Goal: Information Seeking & Learning: Learn about a topic

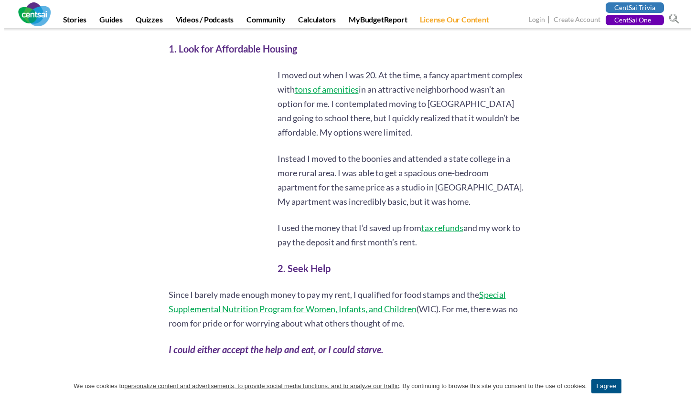
scroll to position [867, 0]
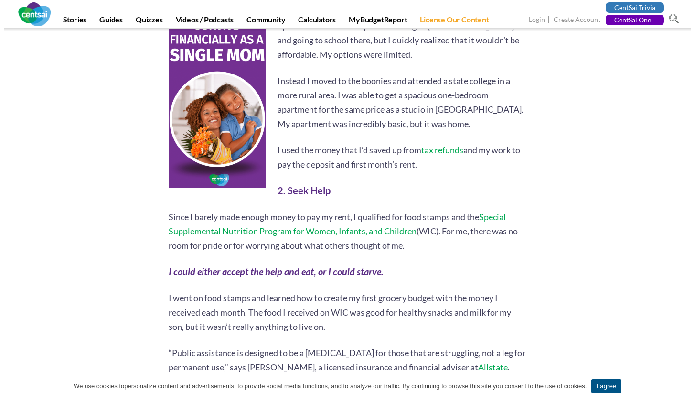
click at [172, 218] on p "Since I barely made enough money to pay my rent, I qualified for food stamps an…" at bounding box center [348, 231] width 358 height 43
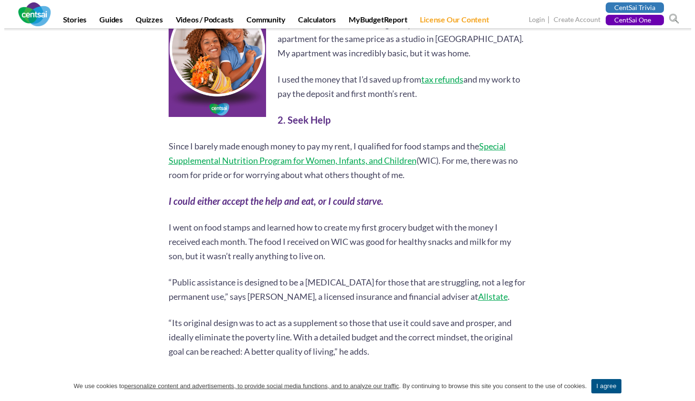
scroll to position [939, 0]
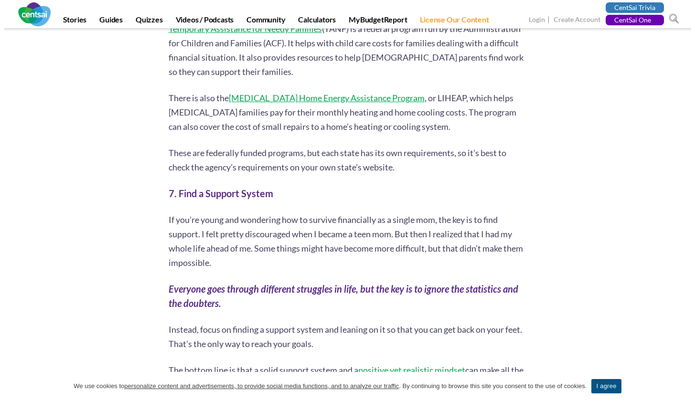
scroll to position [2121, 0]
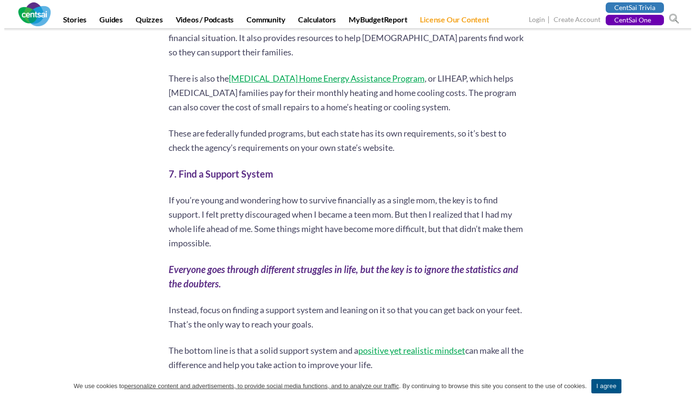
click at [192, 193] on p "If you’re young and wondering how to survive financially as a single mom, the k…" at bounding box center [348, 221] width 358 height 57
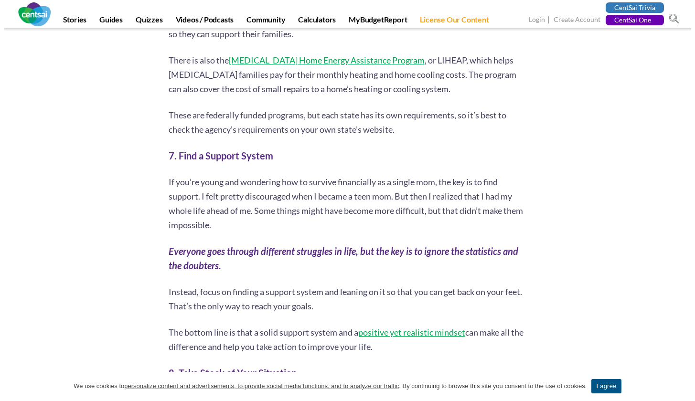
scroll to position [2140, 0]
click at [224, 245] on em "Everyone goes through different struggles in life, but the key is to ignore the…" at bounding box center [344, 258] width 350 height 26
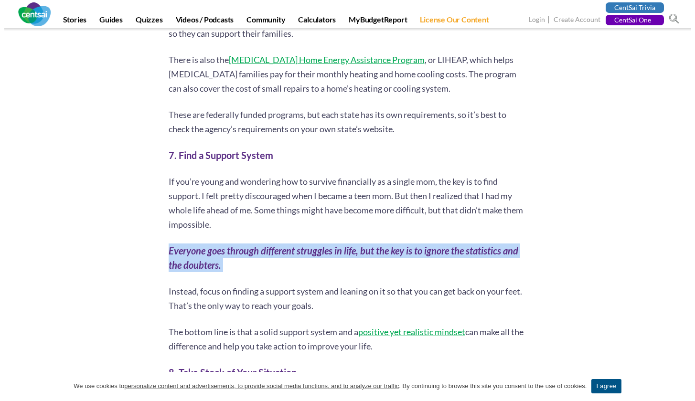
click at [224, 245] on em "Everyone goes through different struggles in life, but the key is to ignore the…" at bounding box center [344, 258] width 350 height 26
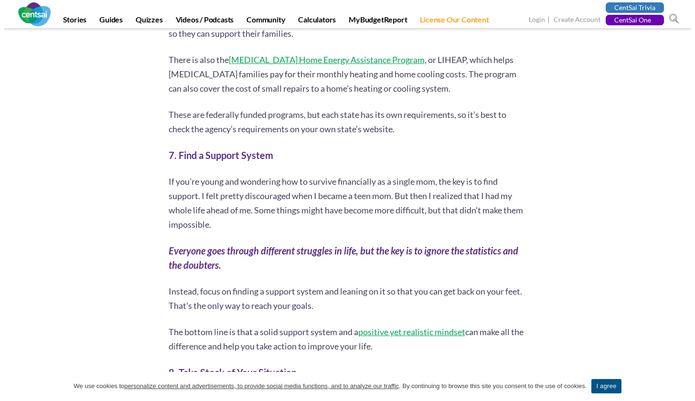
click at [247, 287] on p "Instead, focus on finding a support system and leaning on it so that you can ge…" at bounding box center [348, 298] width 358 height 29
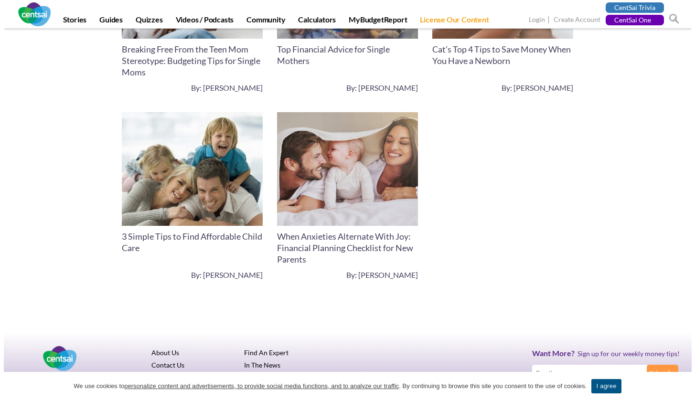
scroll to position [3821, 0]
